Goal: Task Accomplishment & Management: Complete application form

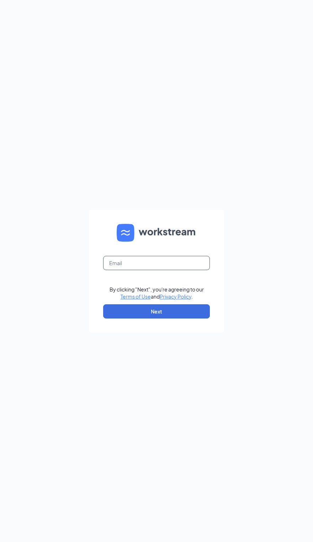
click at [127, 270] on input "text" at bounding box center [156, 263] width 107 height 14
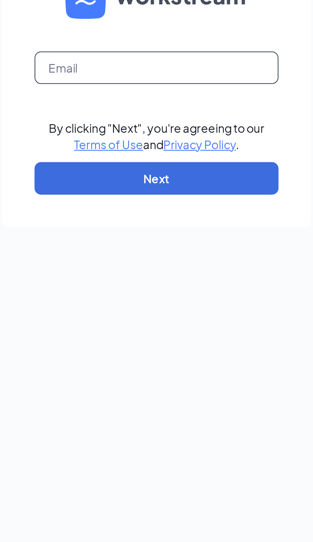
type input "[EMAIL_ADDRESS][DOMAIN_NAME]"
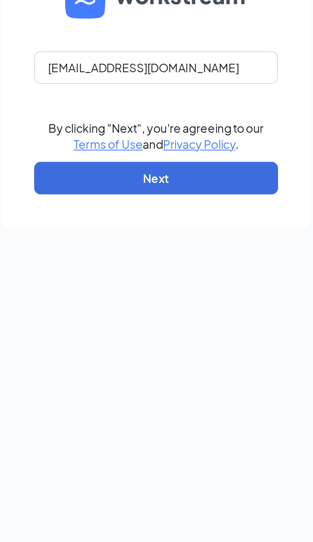
click at [103, 304] on button "Next" at bounding box center [156, 311] width 107 height 14
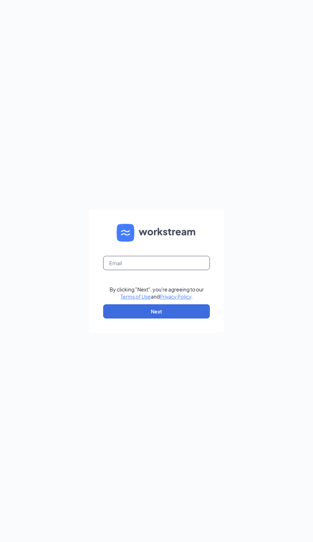
click at [137, 270] on input "text" at bounding box center [156, 263] width 107 height 14
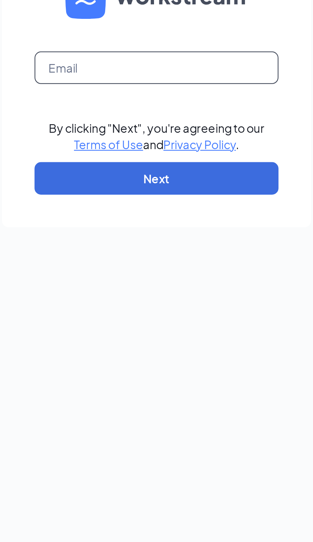
click at [113, 256] on input "text" at bounding box center [156, 263] width 107 height 14
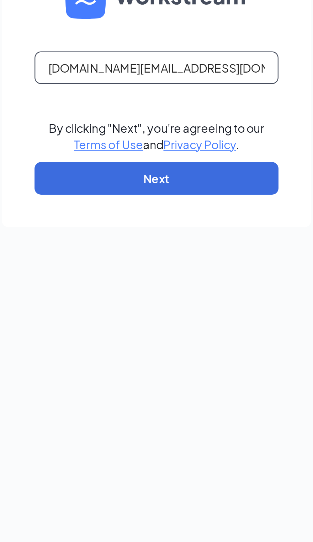
type input "Eidrea.cfa@gmail.com"
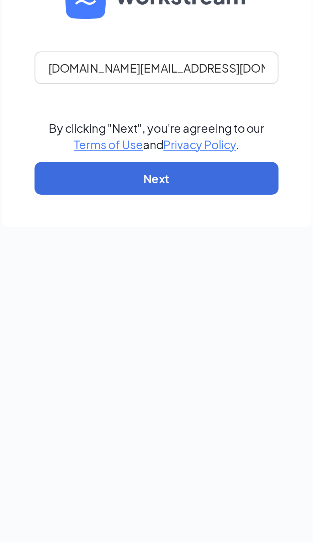
click at [103, 304] on button "Next" at bounding box center [156, 311] width 107 height 14
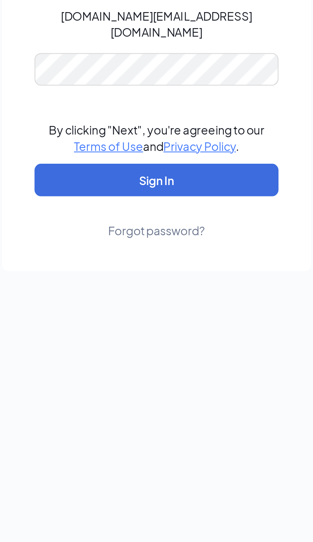
click at [103, 305] on button "Sign In" at bounding box center [156, 312] width 107 height 14
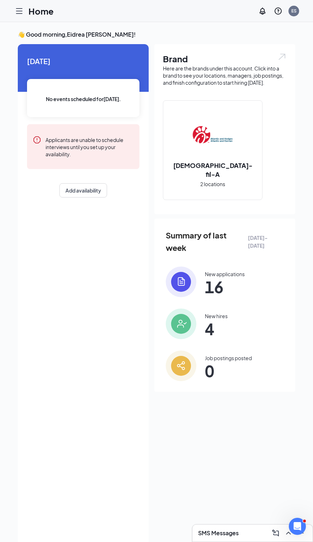
click at [21, 12] on icon "Hamburger" at bounding box center [19, 11] width 9 height 9
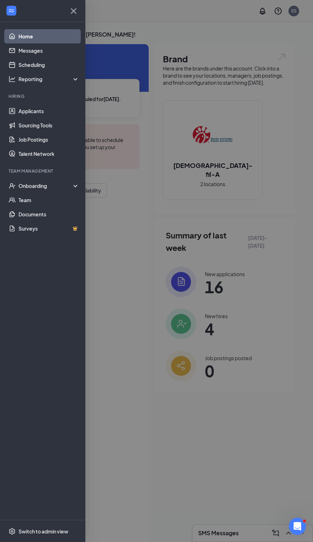
click at [21, 187] on div "Onboarding" at bounding box center [46, 185] width 55 height 7
click at [19, 200] on link "Overview" at bounding box center [49, 200] width 61 height 14
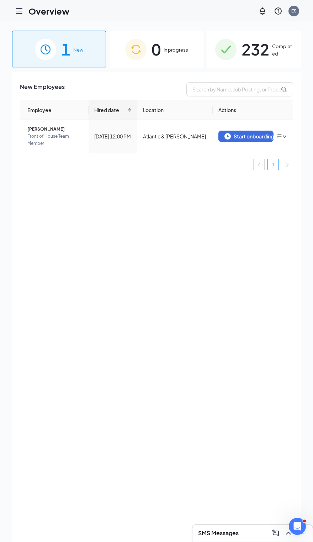
click at [250, 139] on div "Start onboarding" at bounding box center [246, 136] width 43 height 6
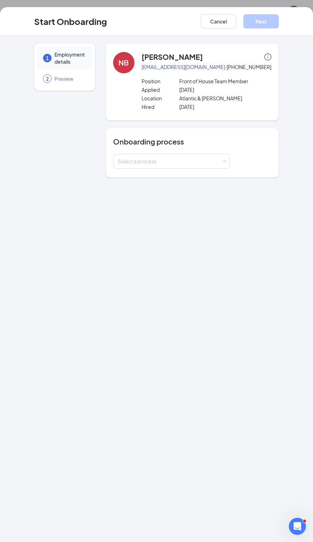
click at [217, 164] on div "Select a process" at bounding box center [170, 161] width 104 height 7
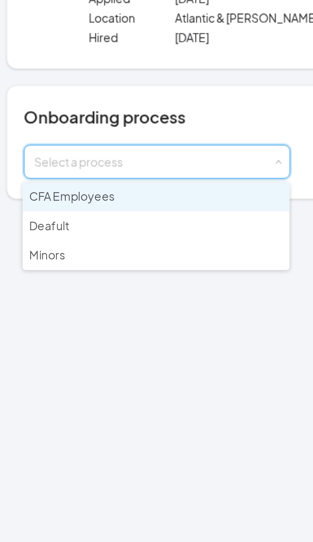
click at [113, 183] on li "Deafult" at bounding box center [171, 189] width 117 height 13
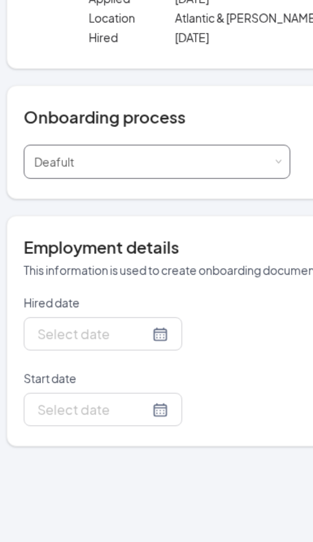
type input "Sep 16, 2025"
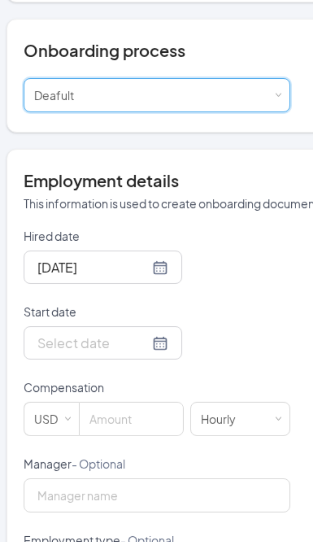
click at [119, 265] on div at bounding box center [147, 269] width 57 height 9
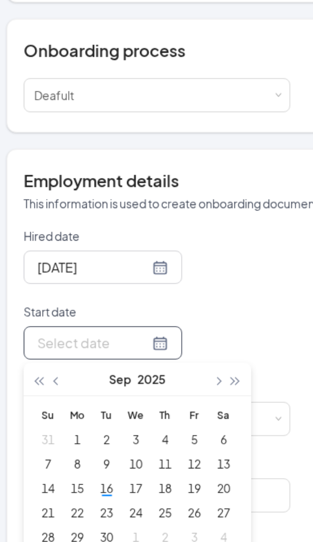
click at [119, 265] on div at bounding box center [147, 269] width 57 height 9
type input "Sep 19, 2025"
click at [184, 329] on div "19" at bounding box center [188, 333] width 9 height 9
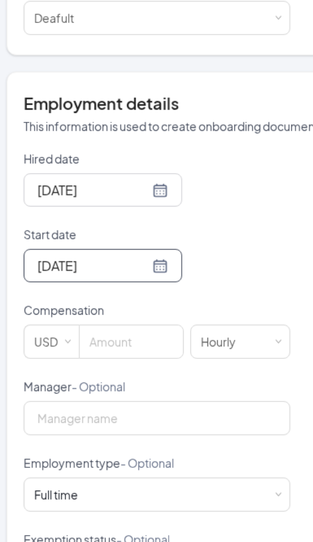
click at [138, 296] on input at bounding box center [160, 303] width 45 height 14
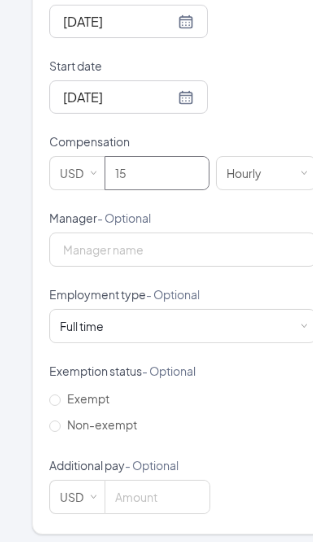
type input "15"
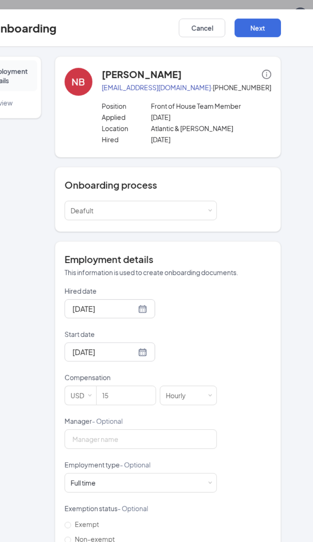
click at [243, 25] on button "Next" at bounding box center [261, 21] width 36 height 14
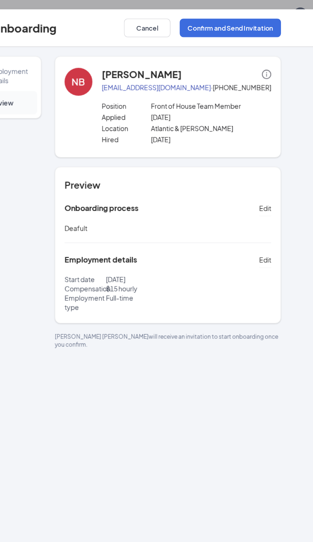
click at [205, 23] on button "Confirm and Send Invitation" at bounding box center [240, 21] width 78 height 14
